Goal: Information Seeking & Learning: Learn about a topic

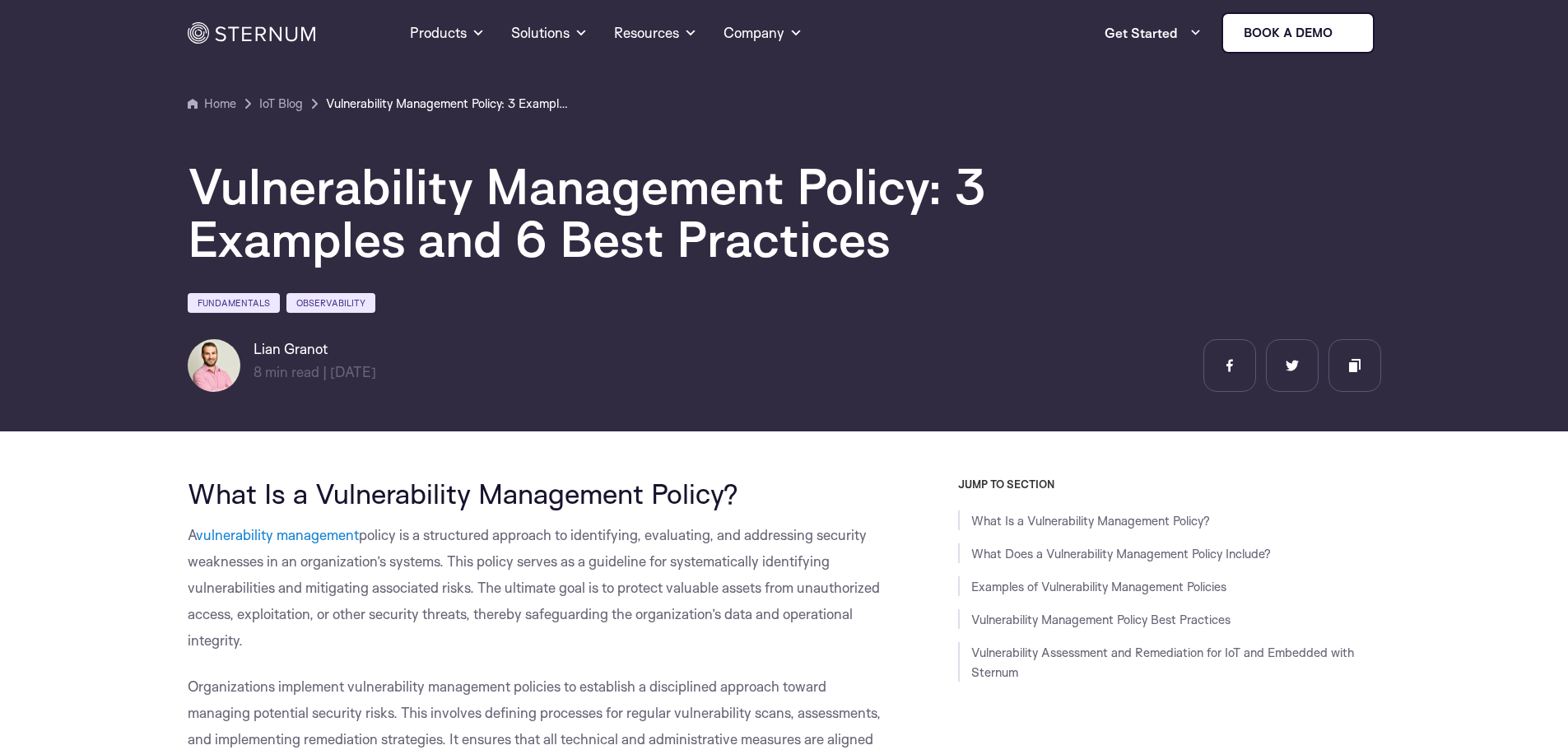
click at [558, 546] on button "Deny" at bounding box center [547, 531] width 230 height 47
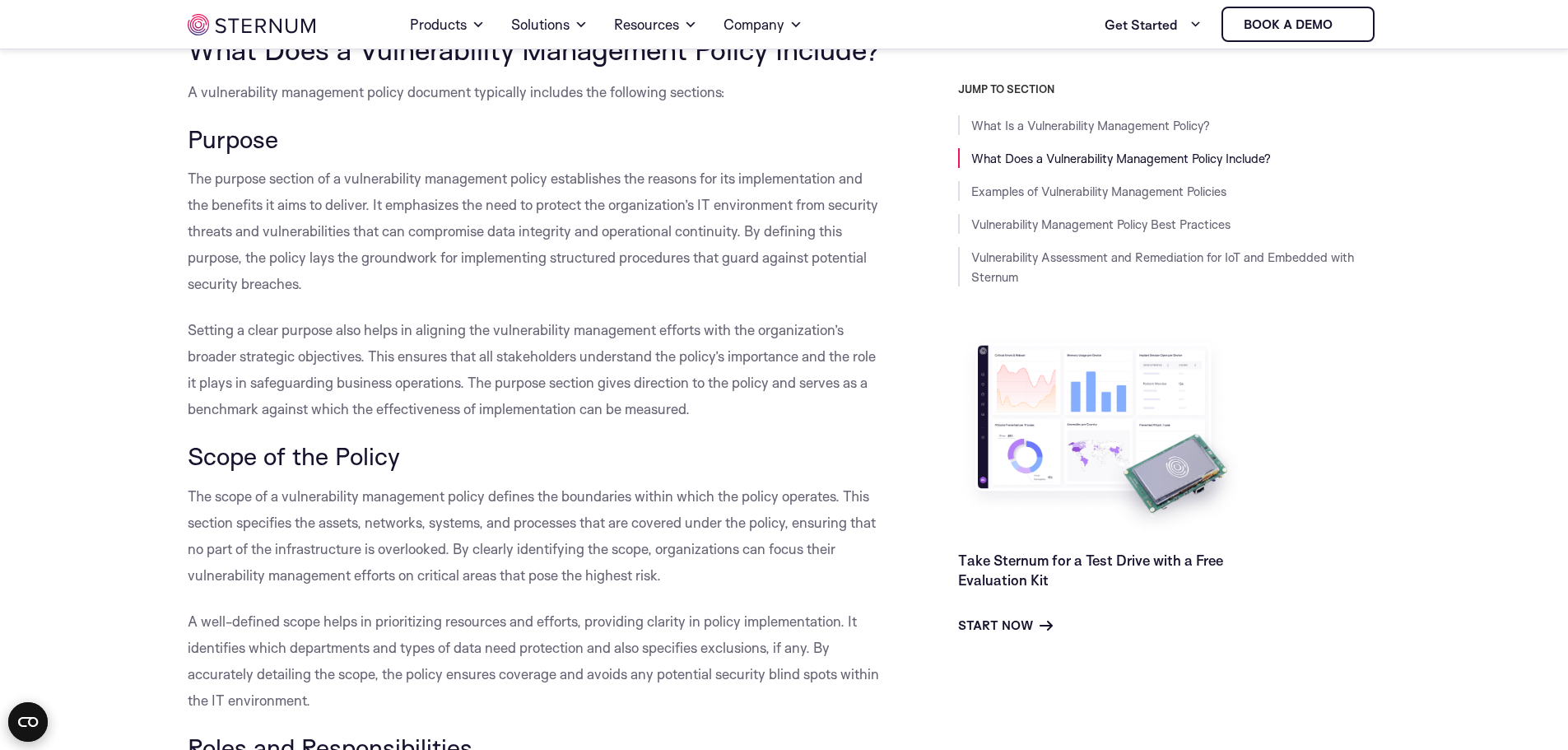
scroll to position [894, 0]
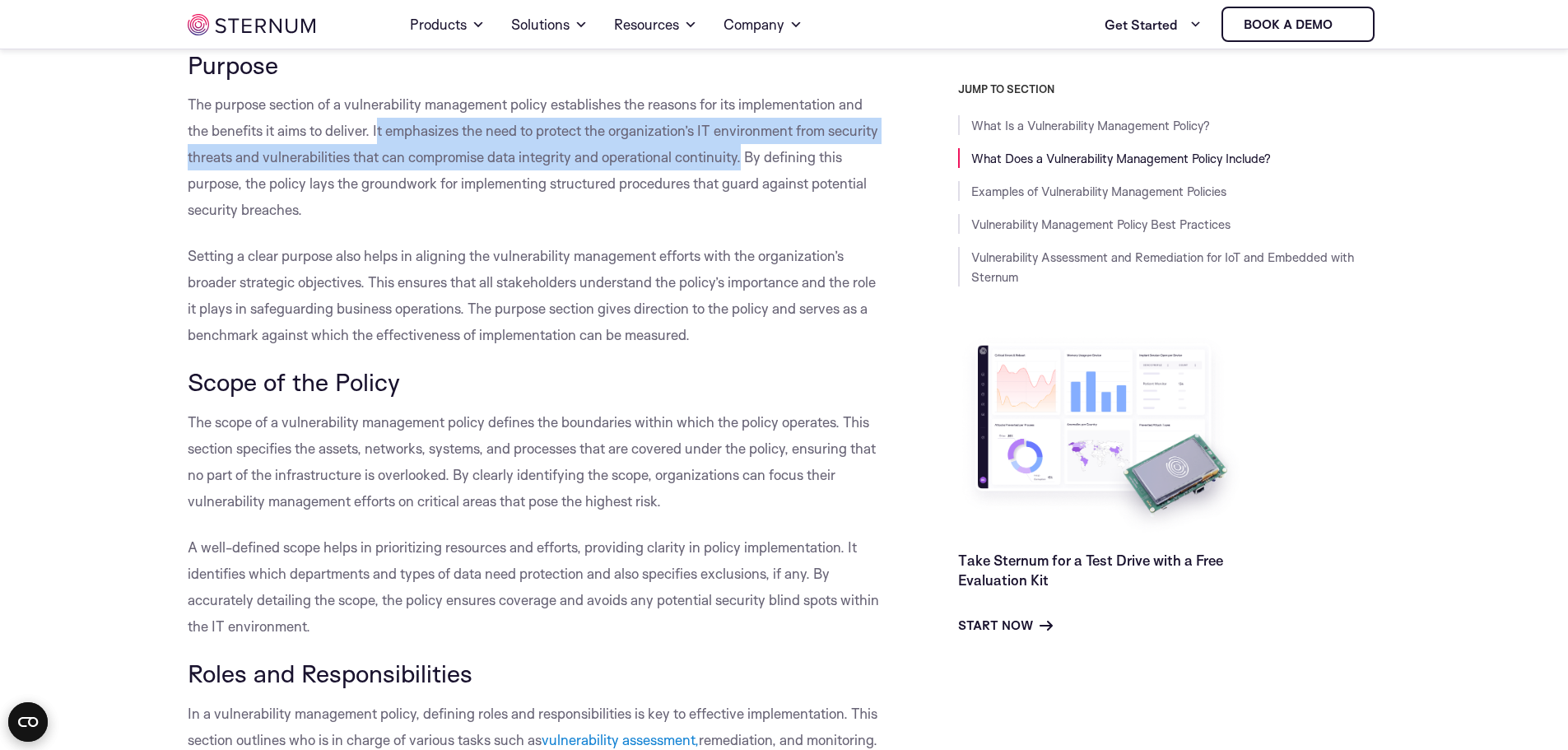
drag, startPoint x: 377, startPoint y: 161, endPoint x: 744, endPoint y: 193, distance: 368.4
click at [744, 193] on span "The purpose section of a vulnerability management policy establishes the reason…" at bounding box center [532, 156] width 690 height 122
copy span "t emphasizes the need to protect the organization’s IT environment from securit…"
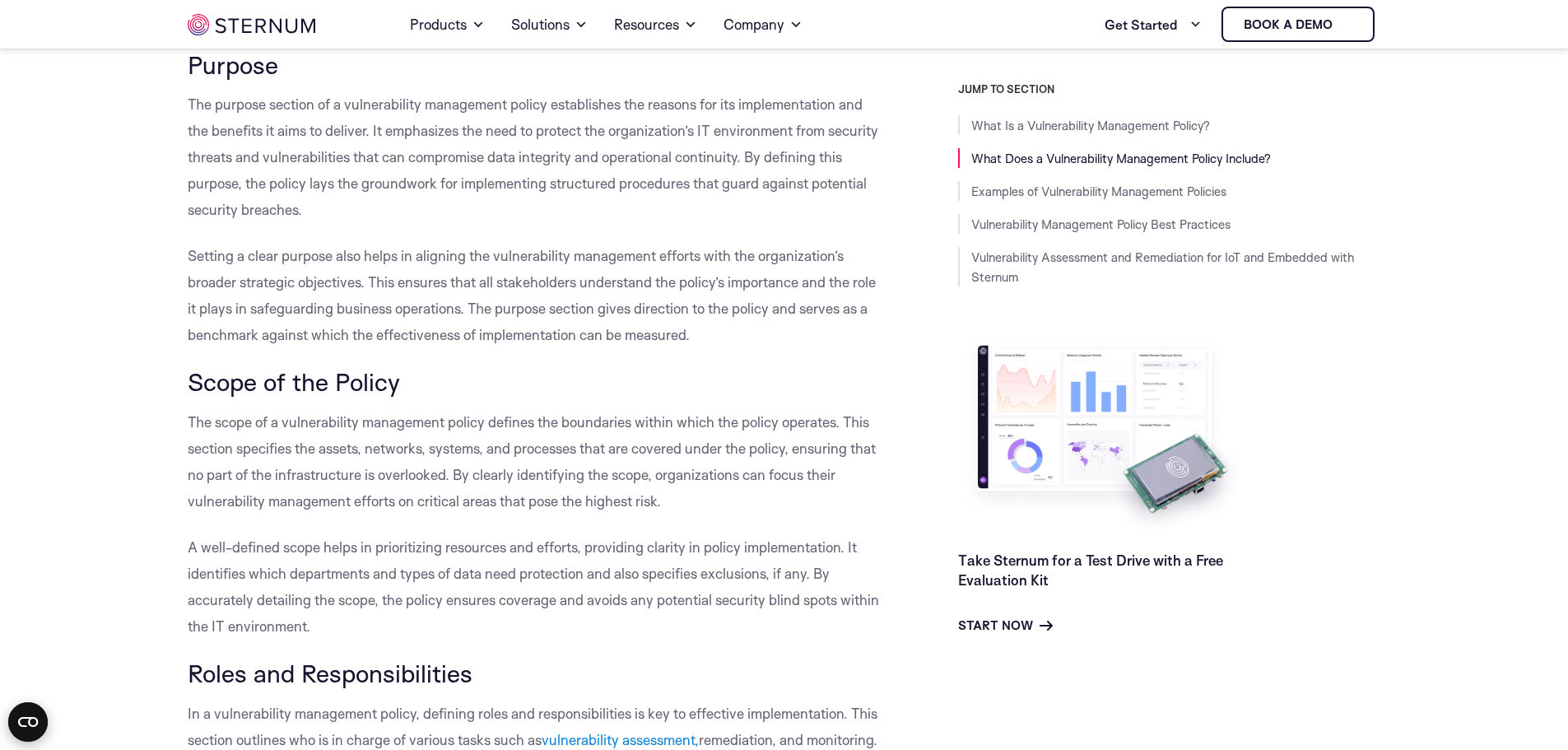
click at [432, 224] on p "The purpose section of a vulnerability management policy establishes the reason…" at bounding box center [535, 157] width 696 height 132
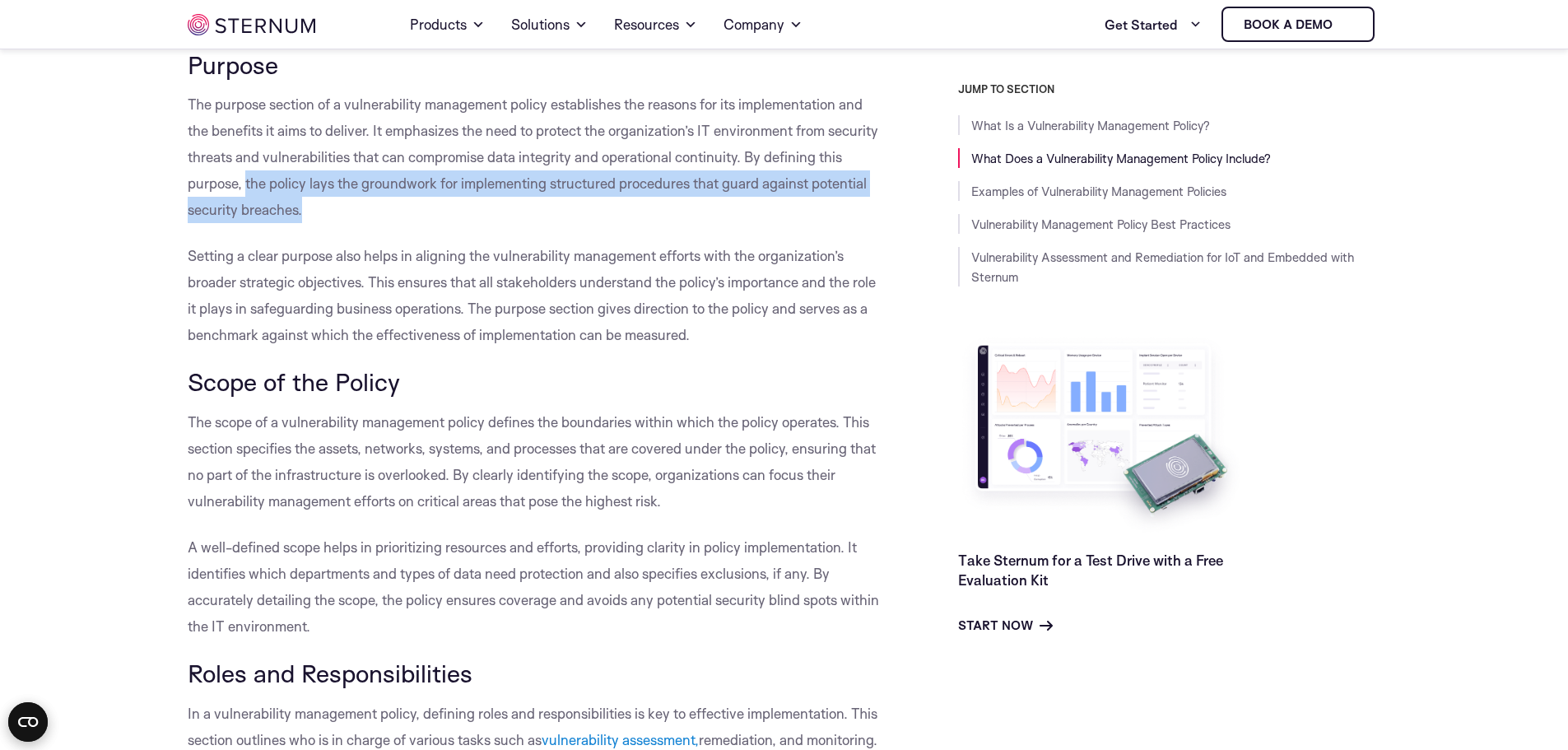
drag, startPoint x: 247, startPoint y: 213, endPoint x: 325, endPoint y: 245, distance: 84.3
click at [325, 224] on p "The purpose section of a vulnerability management policy establishes the reason…" at bounding box center [535, 157] width 696 height 132
copy span "the policy lays the groundwork for implementing structured procedures that guar…"
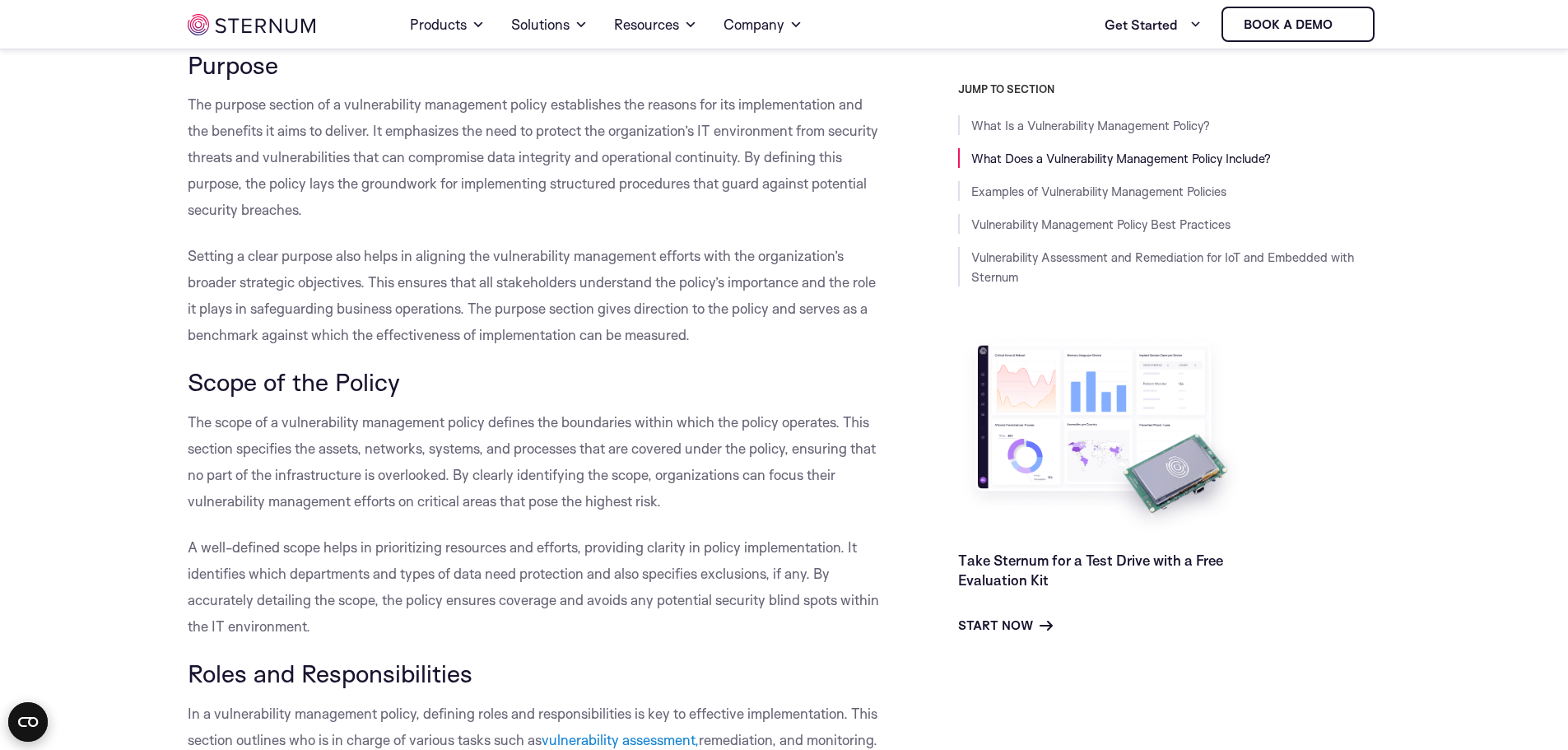
click at [508, 312] on span "Setting a clear purpose also helps in aligning the vulnerability management eff…" at bounding box center [531, 295] width 688 height 96
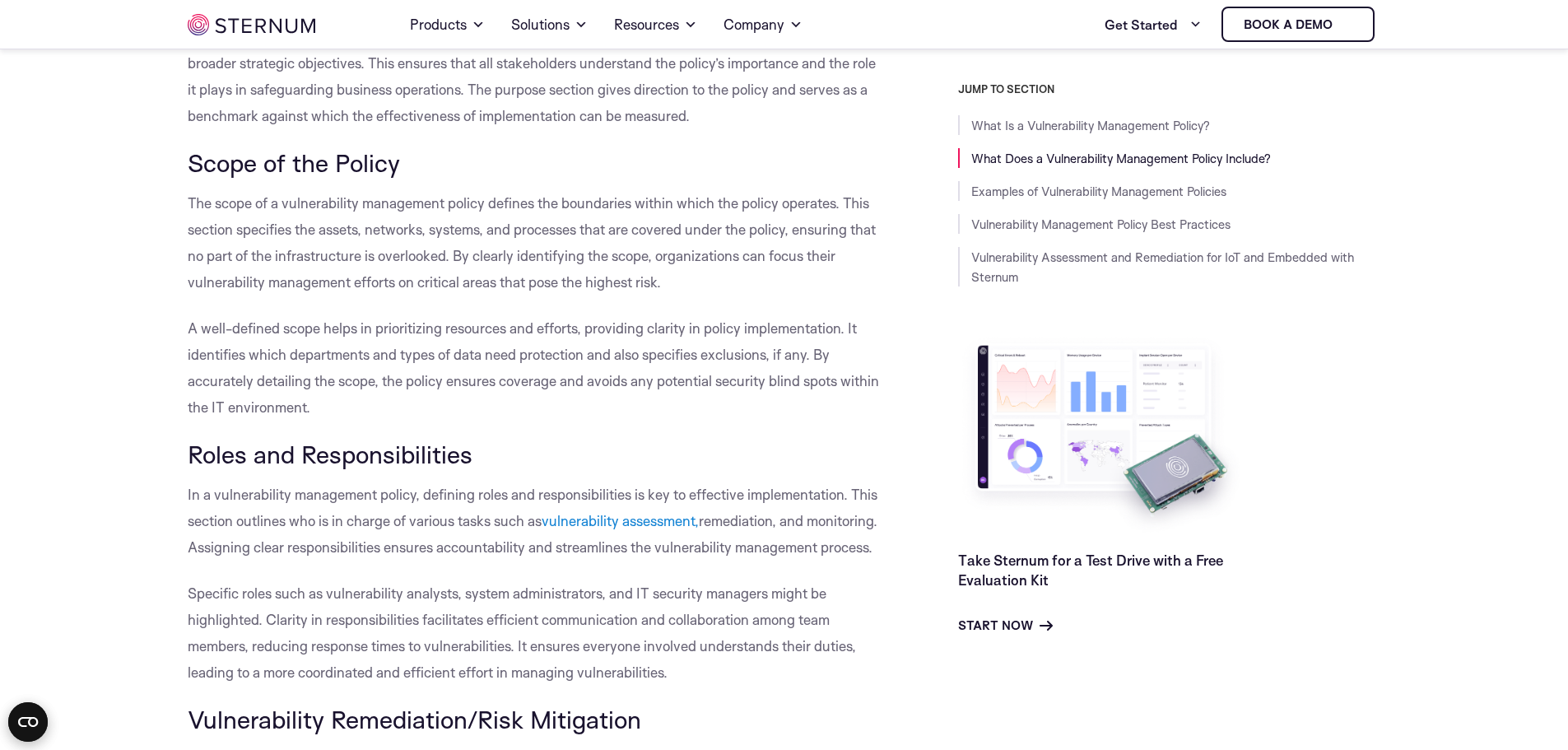
scroll to position [1141, 0]
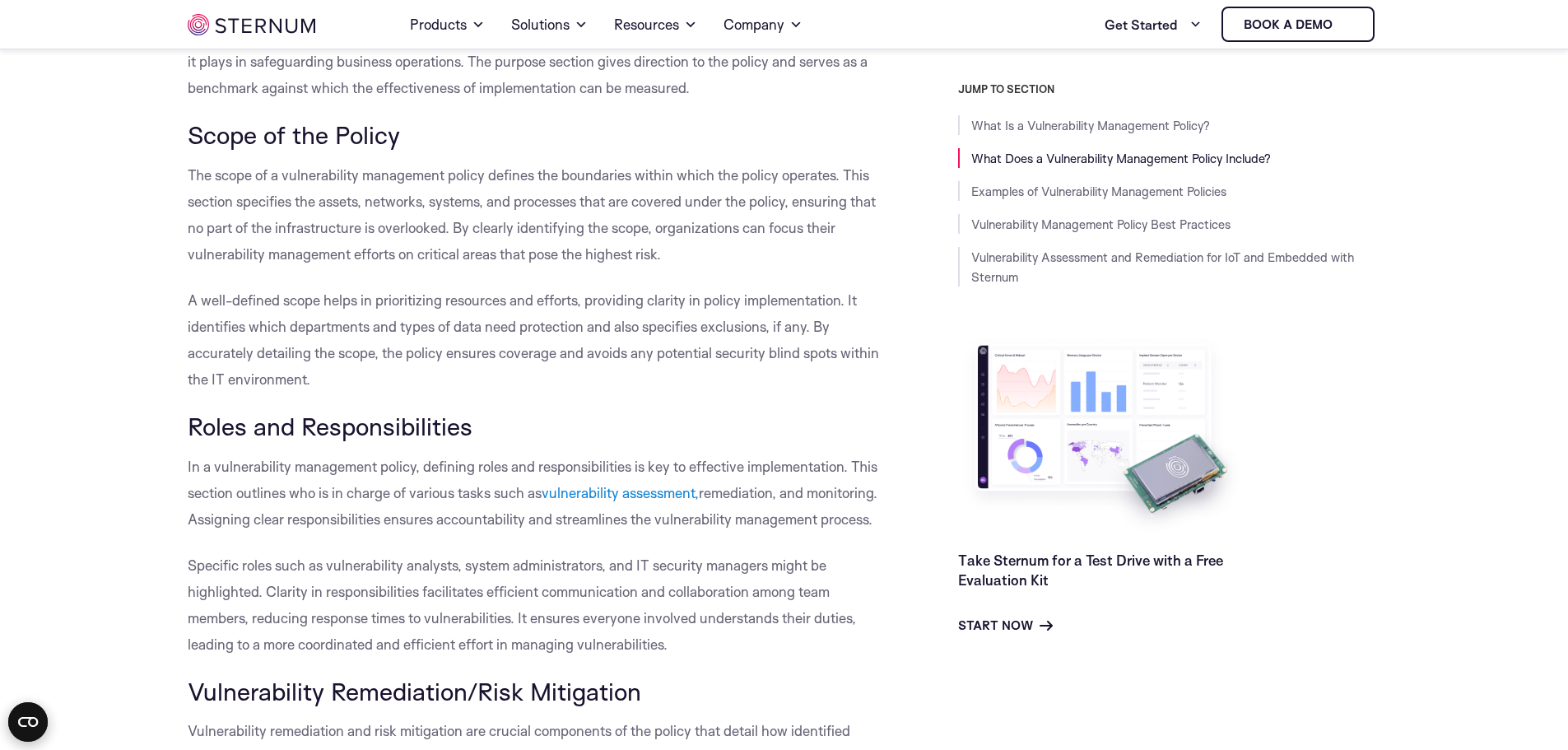
click at [188, 199] on span "The scope of a vulnerability management policy defines the boundaries within wh…" at bounding box center [531, 214] width 688 height 96
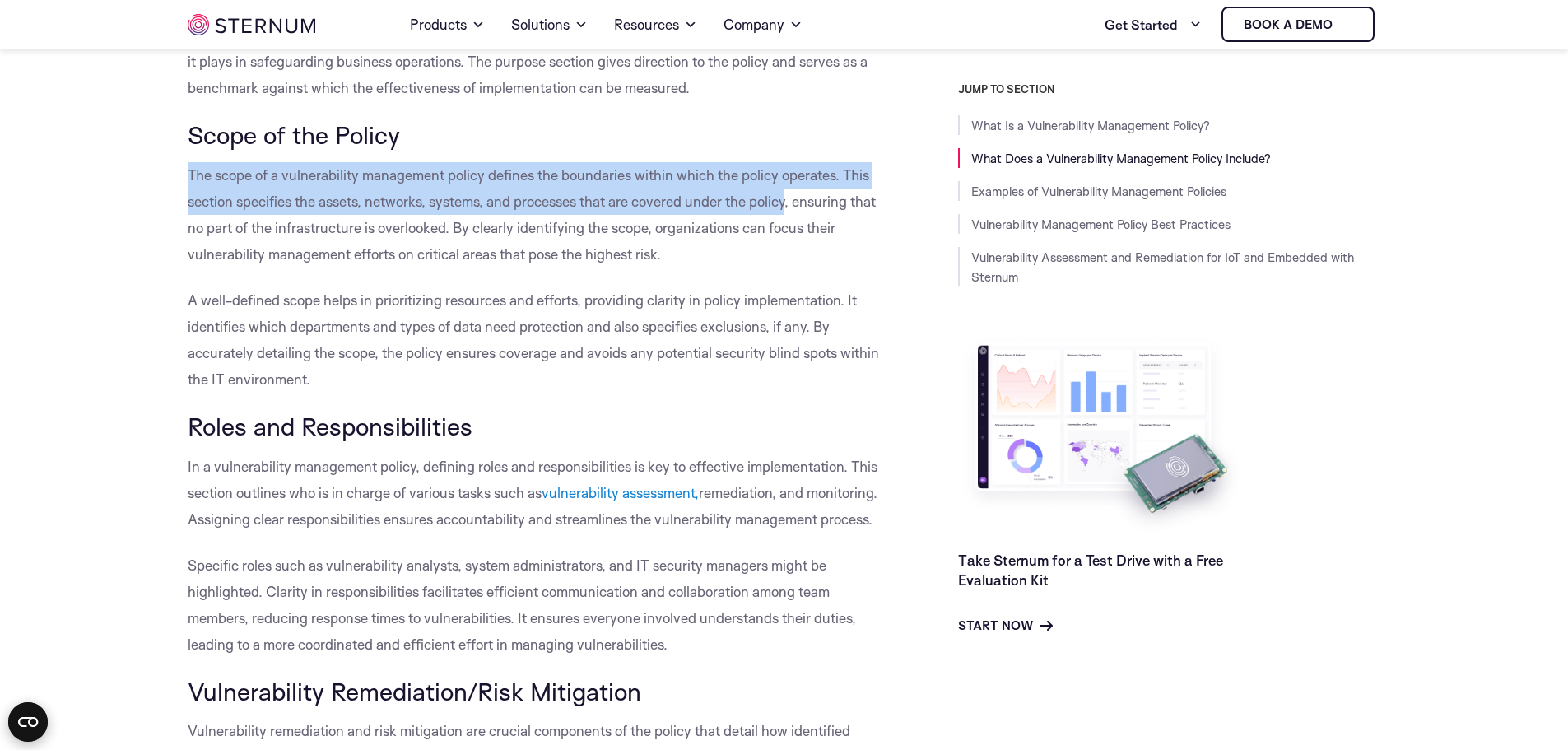
drag, startPoint x: 188, startPoint y: 199, endPoint x: 788, endPoint y: 226, distance: 600.6
click at [788, 226] on span "The scope of a vulnerability management policy defines the boundaries within wh…" at bounding box center [531, 214] width 688 height 96
copy span "The scope of a vulnerability management policy defines the boundaries within wh…"
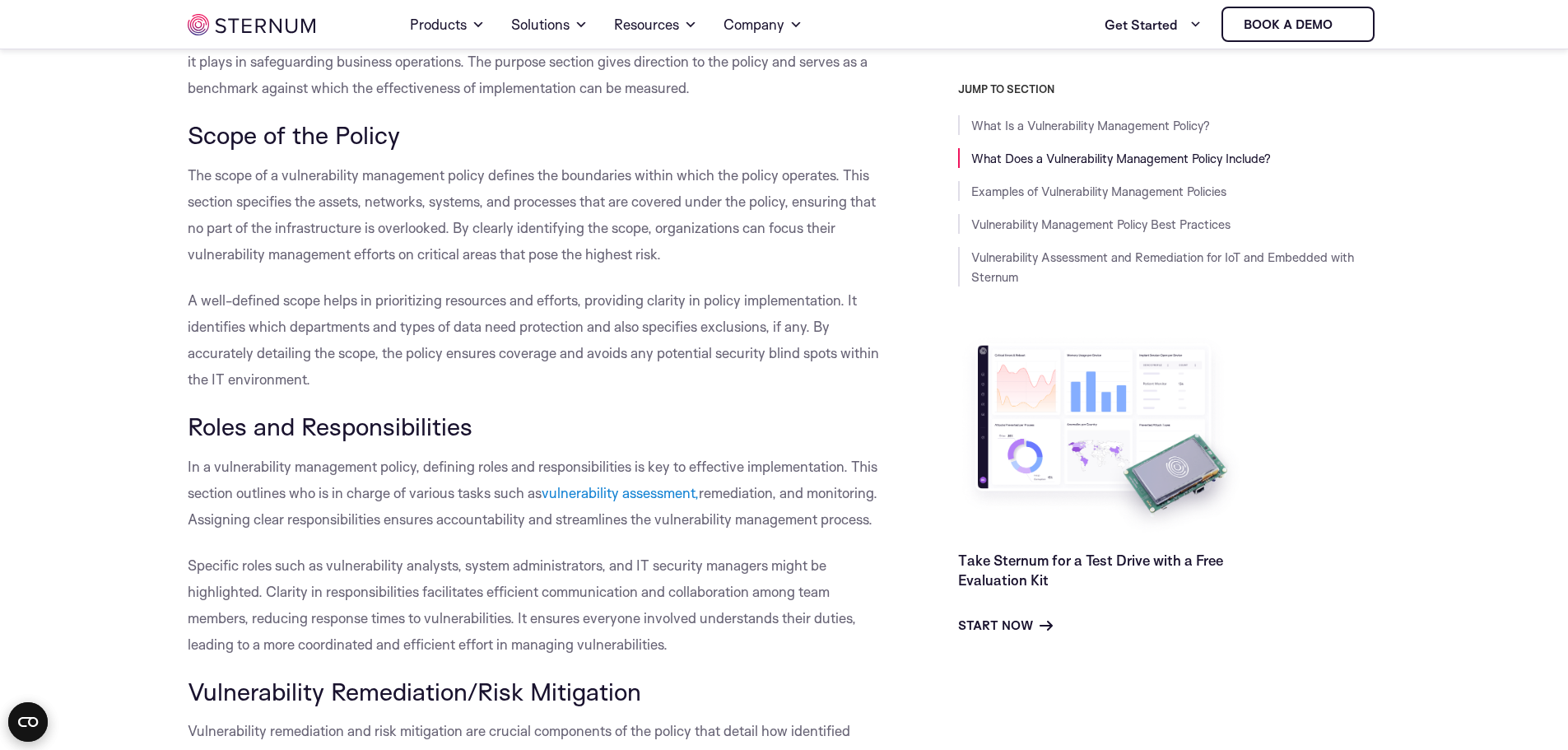
click at [615, 392] on p "A well-defined scope helps in prioritizing resources and efforts, providing cla…" at bounding box center [535, 340] width 696 height 105
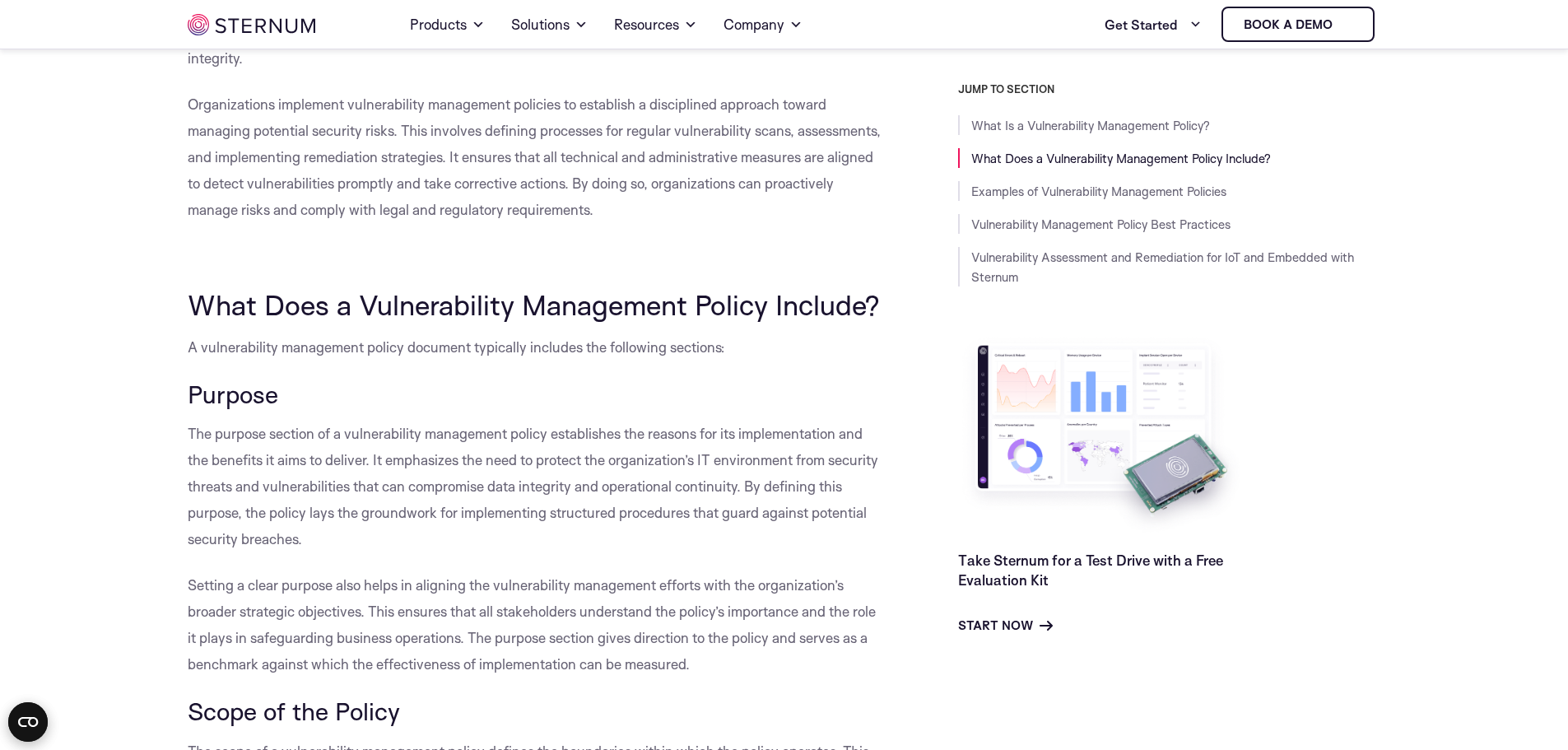
scroll to position [235, 0]
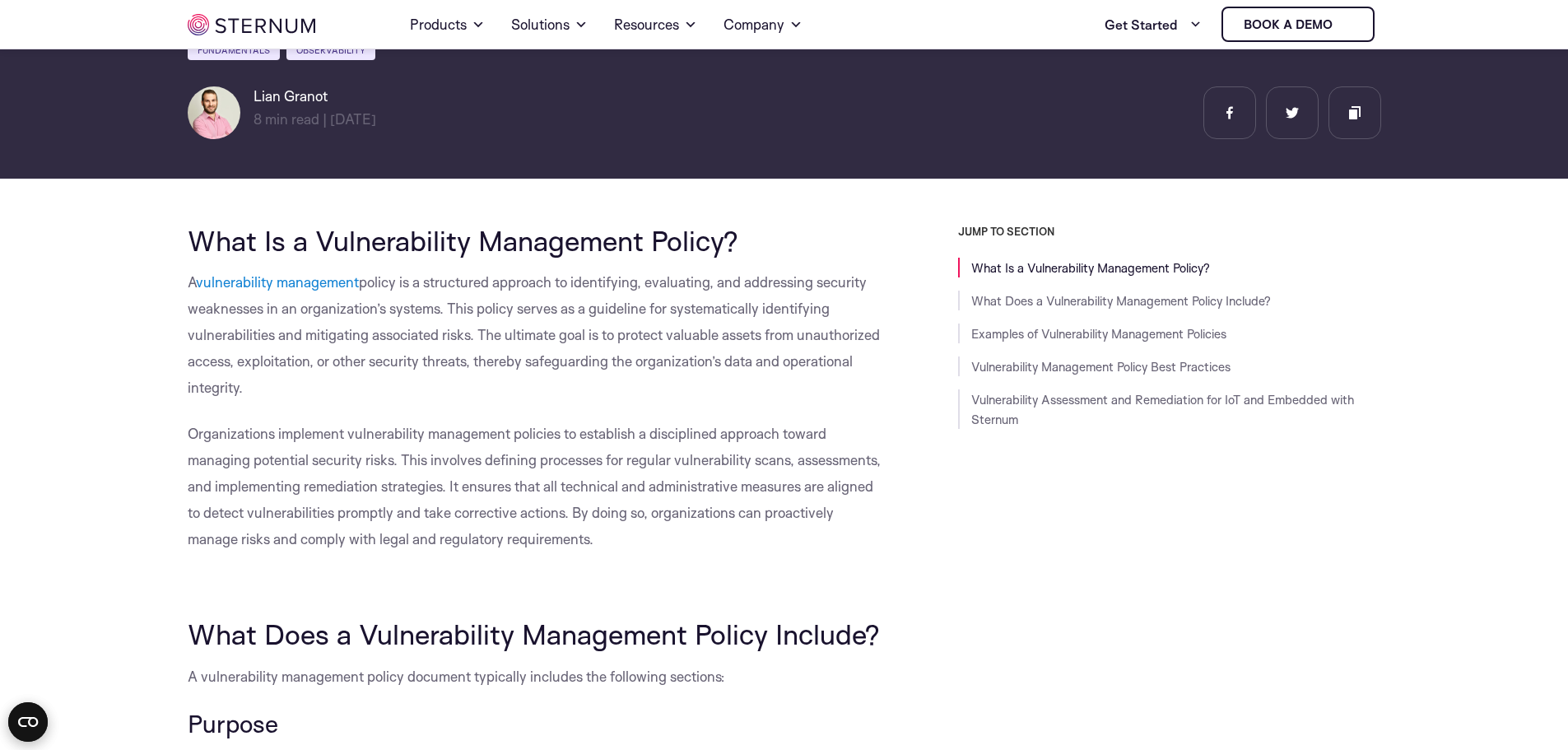
drag, startPoint x: 188, startPoint y: 281, endPoint x: 317, endPoint y: 390, distance: 168.9
click at [317, 390] on p "A vulnerability management policy is a structured approach to identifying, eval…" at bounding box center [535, 335] width 696 height 132
copy p "A vulnerability management policy is a structured approach to identifying, eval…"
